Goal: Task Accomplishment & Management: Manage account settings

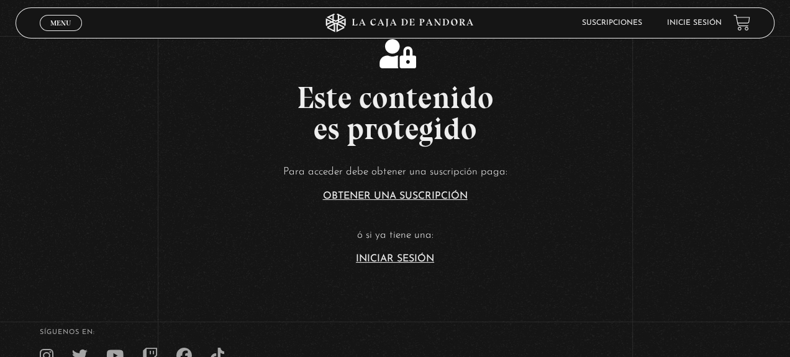
click at [395, 260] on link "Iniciar Sesión" at bounding box center [395, 259] width 78 height 10
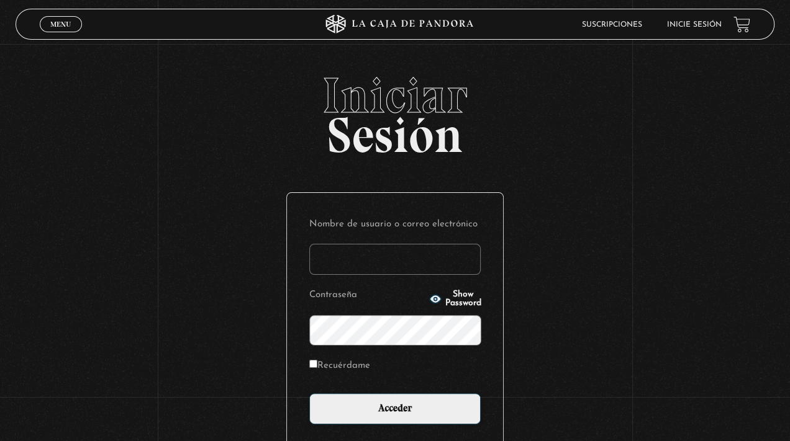
click at [395, 266] on input "Nombre de usuario o correo electrónico" at bounding box center [394, 259] width 171 height 31
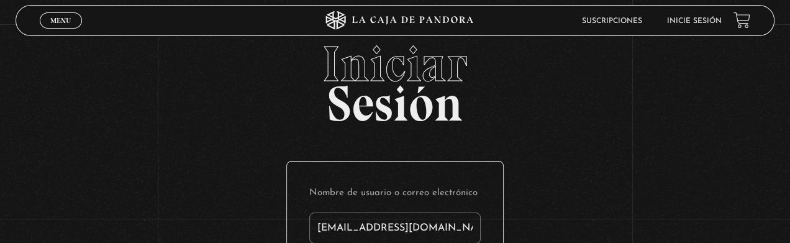
type input "[EMAIL_ADDRESS][DOMAIN_NAME]"
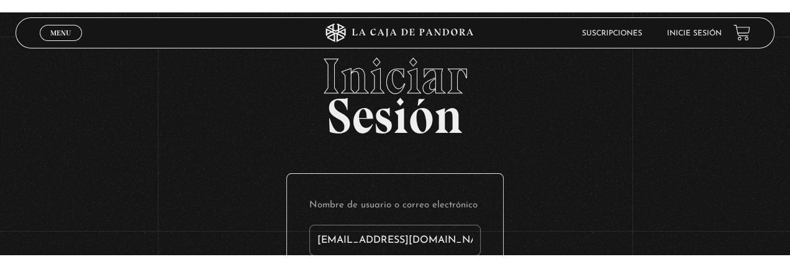
scroll to position [176, 0]
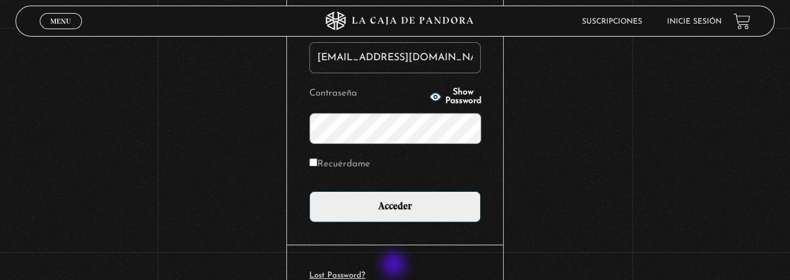
click at [309, 191] on input "Acceder" at bounding box center [394, 206] width 171 height 31
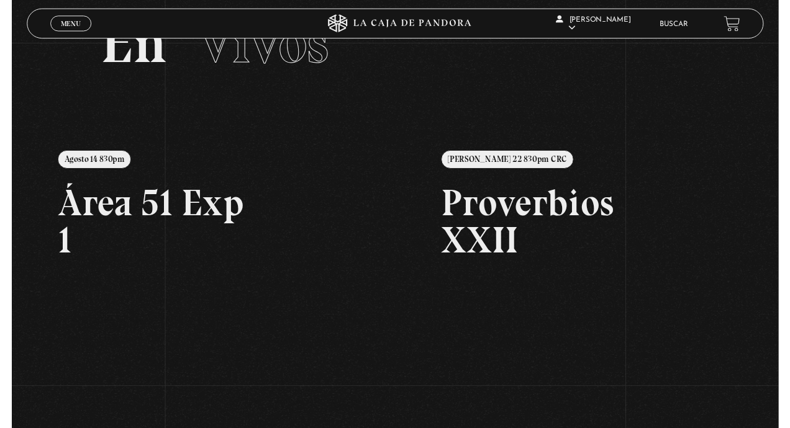
scroll to position [131, 0]
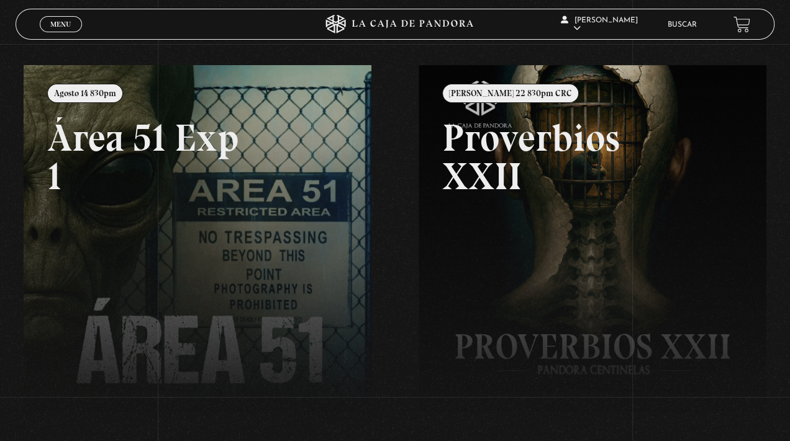
click at [58, 233] on link at bounding box center [419, 285] width 790 height 441
